Goal: Navigation & Orientation: Find specific page/section

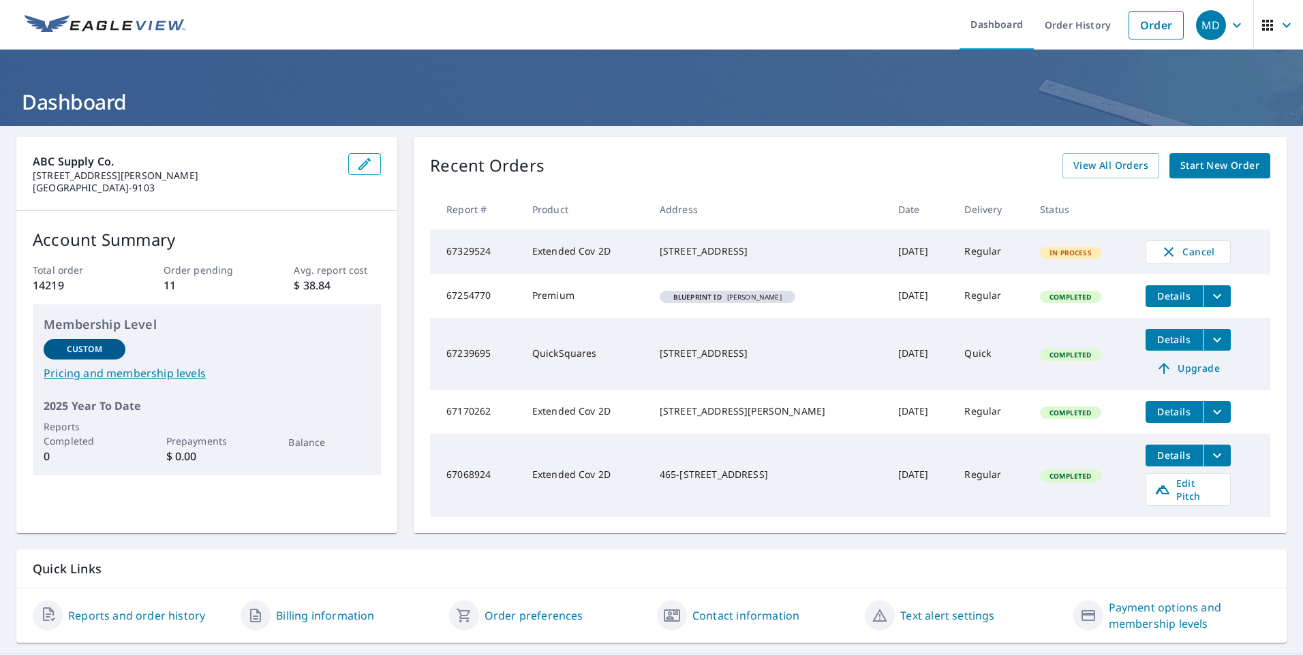
click at [726, 153] on div "Recent Orders View All Orders Start New Order Report # Product Address Date Del…" at bounding box center [850, 335] width 873 height 397
click at [723, 163] on div "Recent Orders View All Orders Start New Order" at bounding box center [850, 165] width 840 height 25
click at [432, 93] on h1 "Dashboard" at bounding box center [651, 102] width 1270 height 28
